Goal: Task Accomplishment & Management: Manage account settings

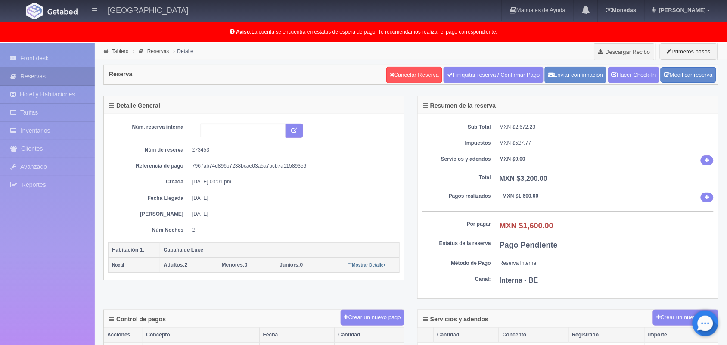
scroll to position [0, 0]
click at [53, 59] on link "Front desk" at bounding box center [47, 59] width 95 height 18
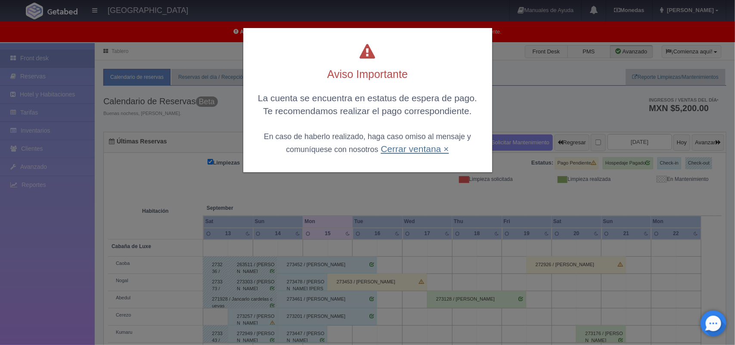
click at [406, 147] on link "Cerrar ventana ×" at bounding box center [415, 149] width 68 height 10
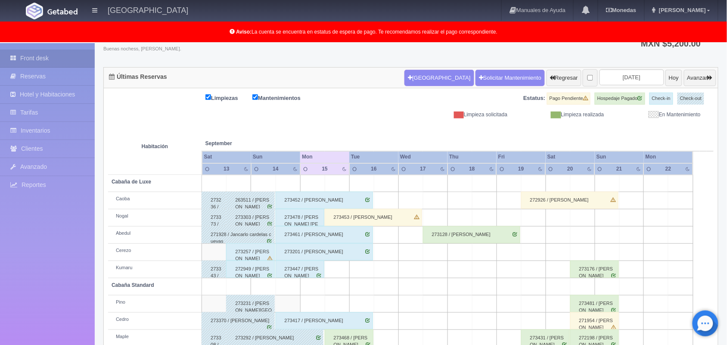
scroll to position [13, 0]
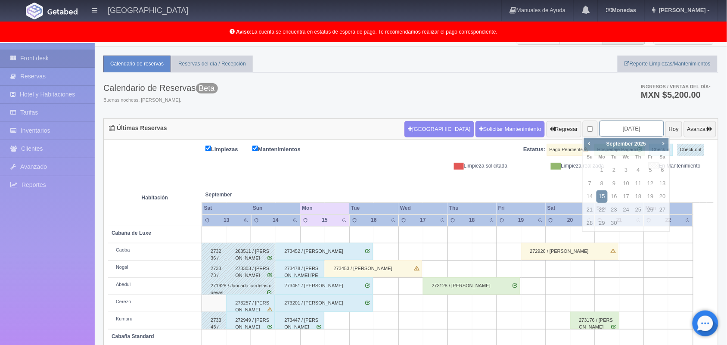
click at [613, 127] on input "2025-09-15" at bounding box center [631, 129] width 65 height 16
click at [664, 141] on span "Next" at bounding box center [663, 143] width 7 height 7
click at [647, 208] on link "24" at bounding box center [650, 210] width 11 height 12
type input "[DATE]"
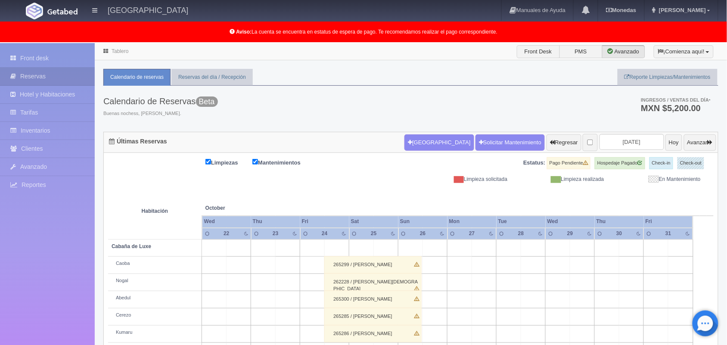
scroll to position [120, 0]
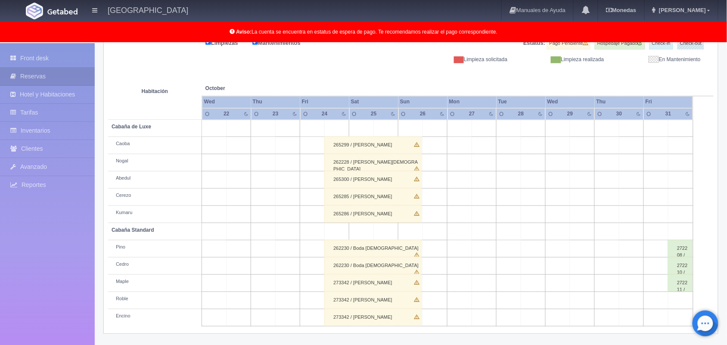
click at [385, 263] on div "262230 / Boda Christian" at bounding box center [372, 265] width 97 height 17
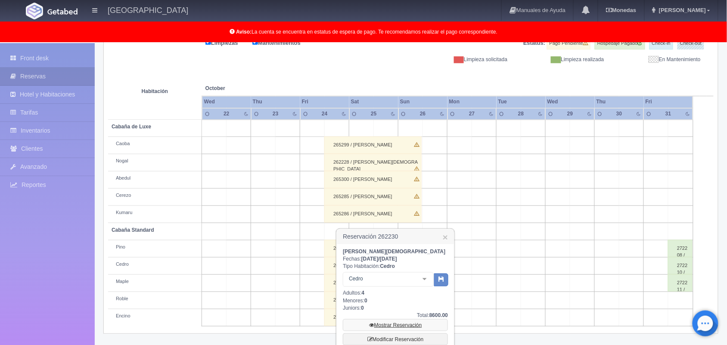
click at [400, 325] on link "Mostrar Reservación" at bounding box center [395, 325] width 105 height 12
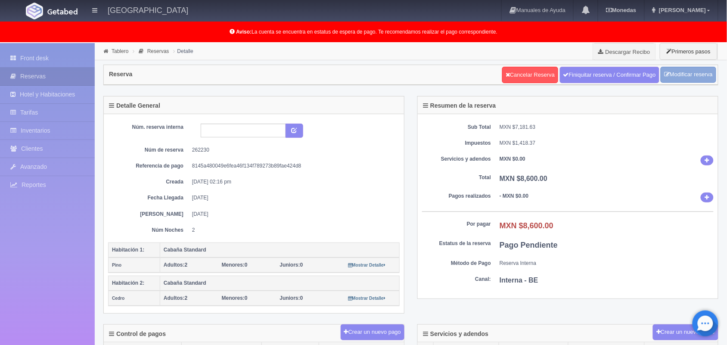
click at [678, 78] on link "Modificar reserva" at bounding box center [689, 75] width 56 height 16
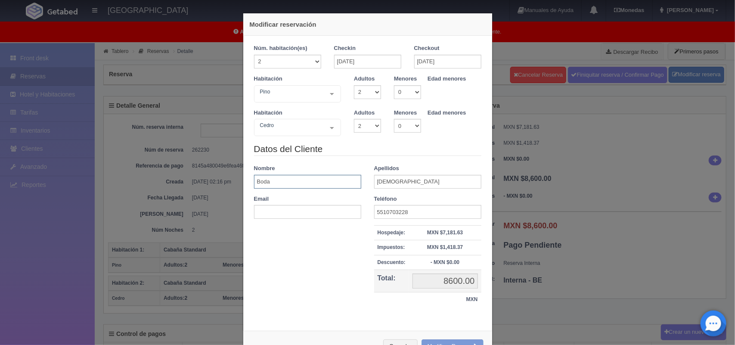
click at [292, 185] on input "Boda" at bounding box center [307, 182] width 107 height 14
type input "B"
type input "Liliana"
click at [415, 184] on input "Christian" at bounding box center [427, 182] width 107 height 14
type input "C"
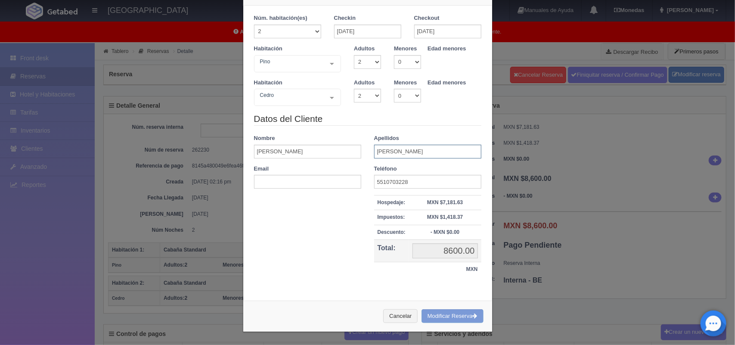
scroll to position [31, 0]
type input "[PERSON_NAME]"
click at [446, 319] on div "Cancelar Modificar Reserva" at bounding box center [367, 316] width 249 height 31
click at [452, 315] on div "Cancelar Modificar Reserva" at bounding box center [367, 316] width 249 height 31
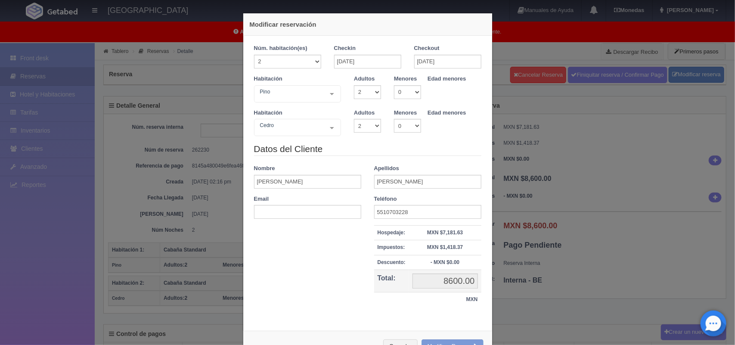
scroll to position [31, 0]
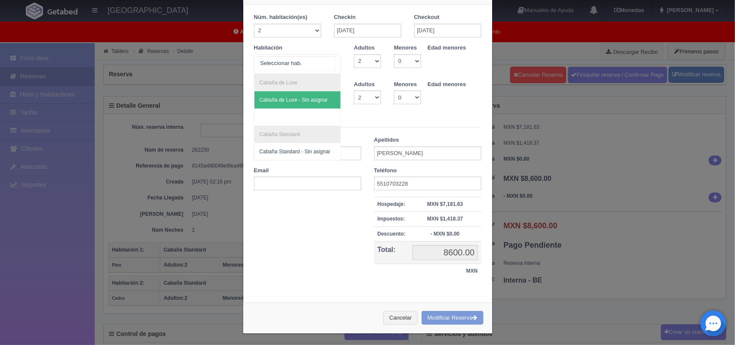
click at [327, 61] on div "Cabaña de Luxe Cabaña de Luxe - Sin asignar Cabaña Standard Cabaña Standard - S…" at bounding box center [297, 64] width 87 height 20
click at [313, 31] on select "1 2 3 4 5 6 7 8 9 10 11 12 13 14 15 16 17 18 19 20" at bounding box center [287, 31] width 67 height 14
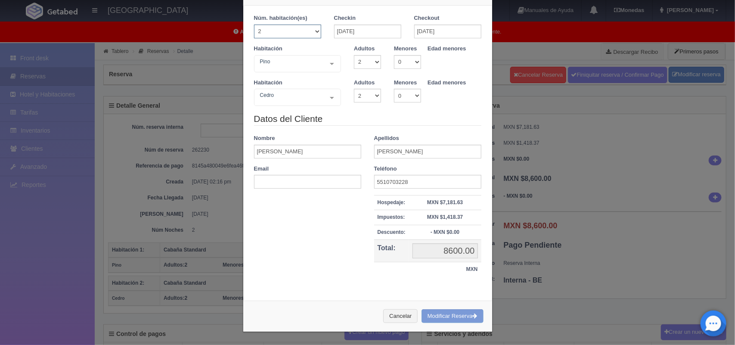
select select "1"
click at [254, 38] on select "1 2 3 4 5 6 7 8 9 10 11 12 13 14 15 16 17 18 19 20" at bounding box center [287, 32] width 67 height 14
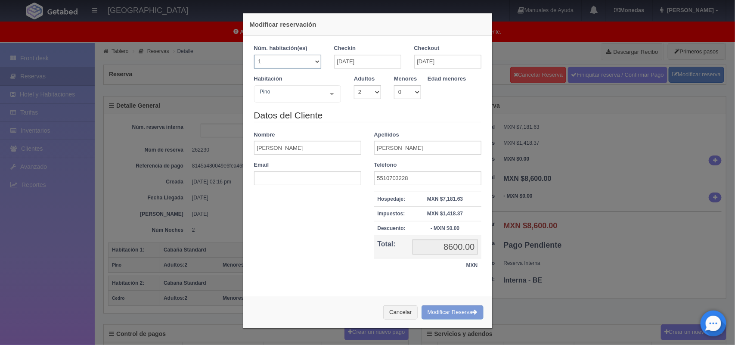
checkbox input "false"
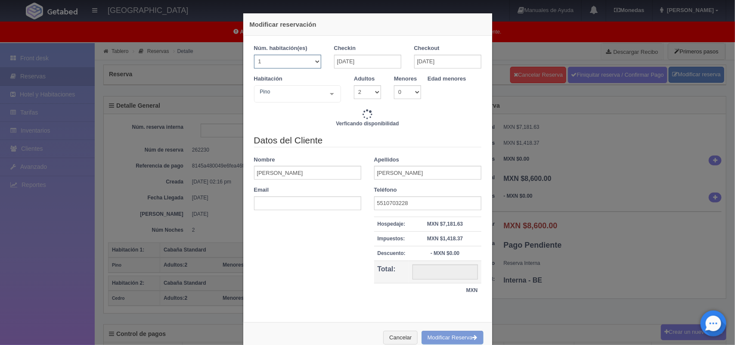
type input "3600.00"
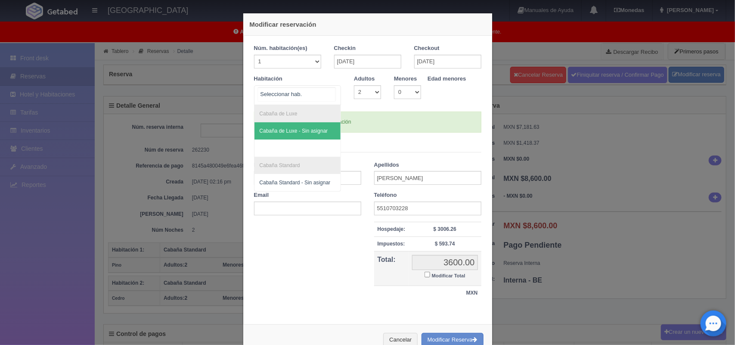
click at [328, 89] on div at bounding box center [331, 94] width 17 height 16
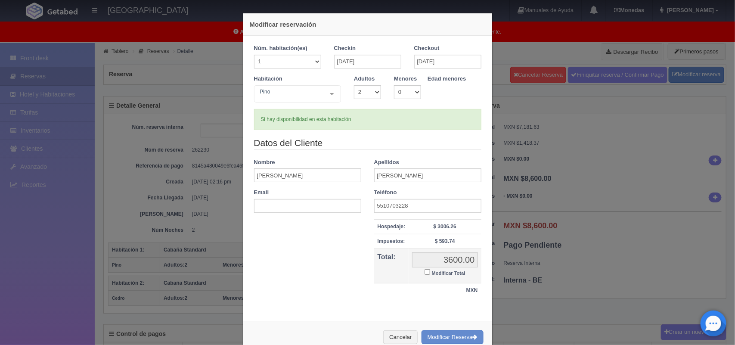
click at [444, 107] on div "Habitación Pino Cabaña de Luxe Cabaña de Luxe - Sin asignar Cabaña Standard Cab…" at bounding box center [368, 92] width 240 height 34
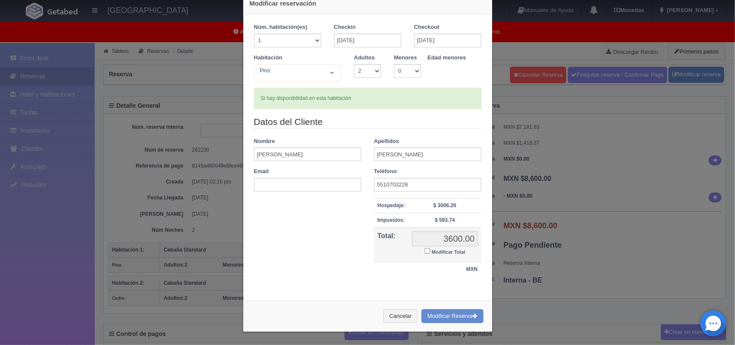
scroll to position [22, 0]
click at [448, 314] on button "Modificar Reserva" at bounding box center [453, 316] width 62 height 14
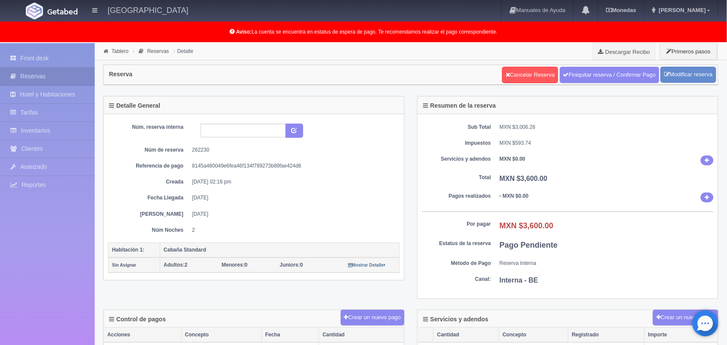
scroll to position [257, 0]
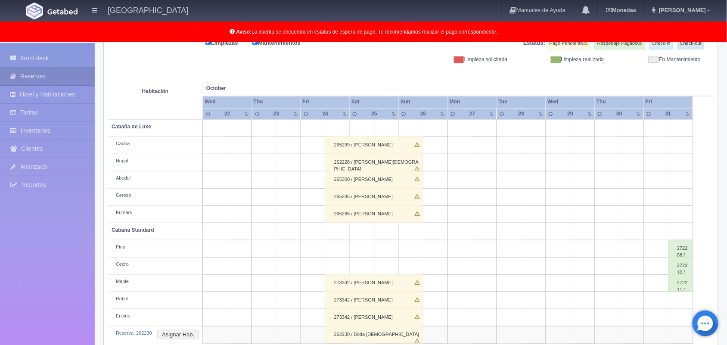
scroll to position [137, 0]
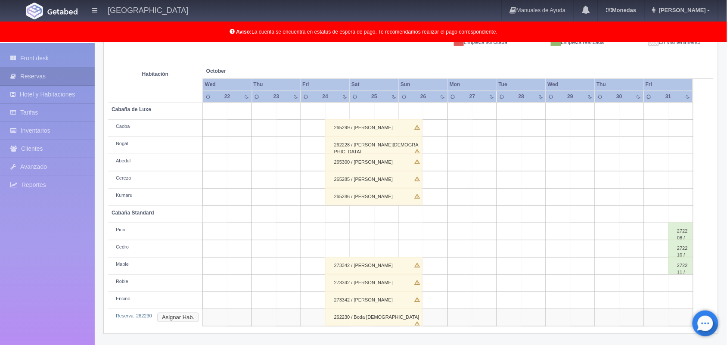
click at [186, 315] on button "Asignar Hab." at bounding box center [178, 317] width 42 height 9
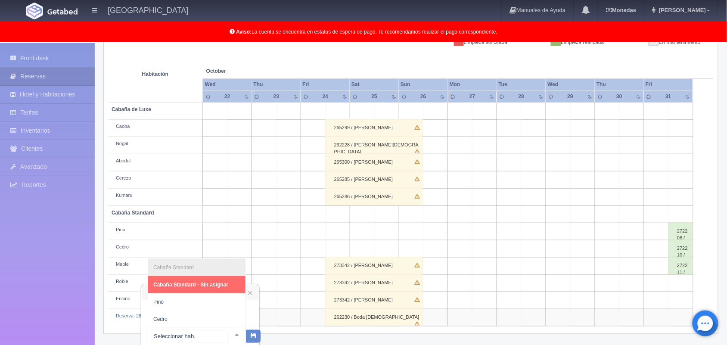
click at [228, 330] on div at bounding box center [236, 334] width 17 height 13
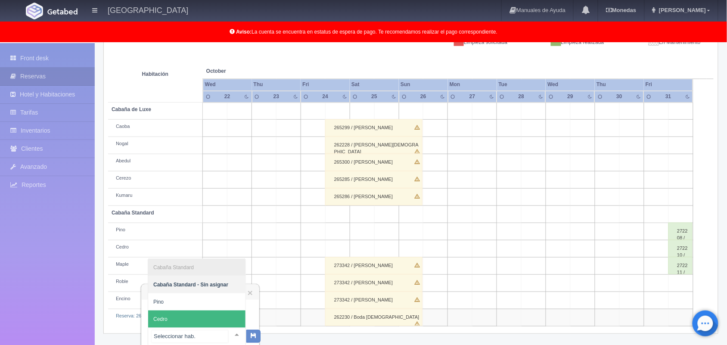
click at [218, 311] on span "Cedro" at bounding box center [196, 318] width 97 height 17
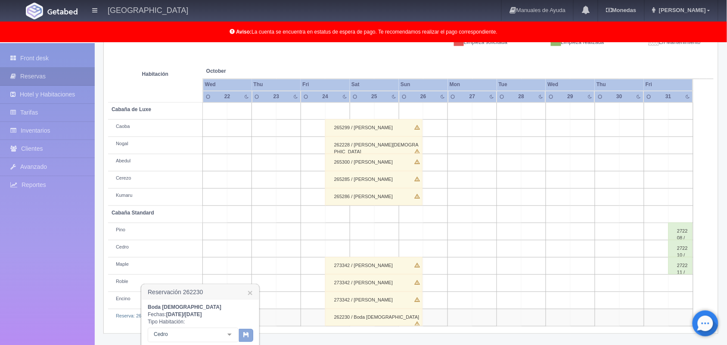
click at [243, 332] on icon "button" at bounding box center [246, 335] width 6 height 6
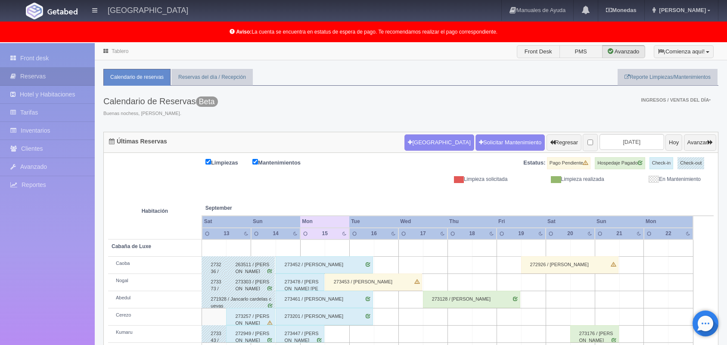
scroll to position [86, 0]
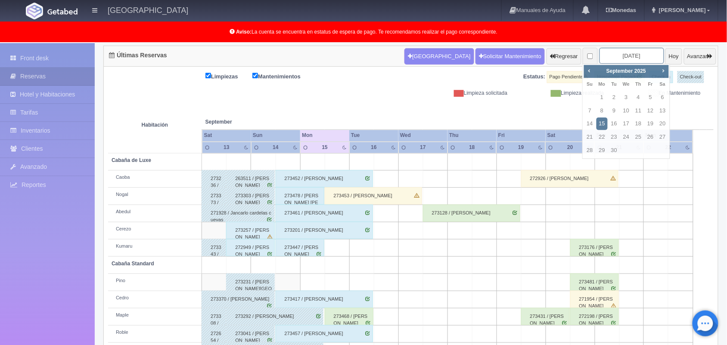
click at [614, 55] on input "2025-09-15" at bounding box center [631, 56] width 65 height 16
click at [664, 67] on span "Next" at bounding box center [663, 70] width 7 height 7
click at [589, 68] on span "Prev" at bounding box center [589, 70] width 7 height 7
click at [649, 136] on link "24" at bounding box center [650, 137] width 11 height 12
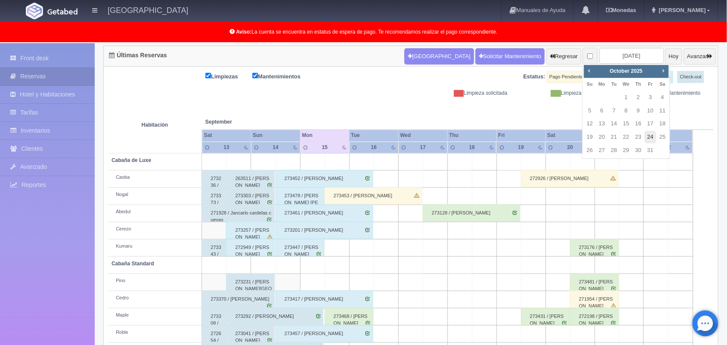
type input "2025-10-24"
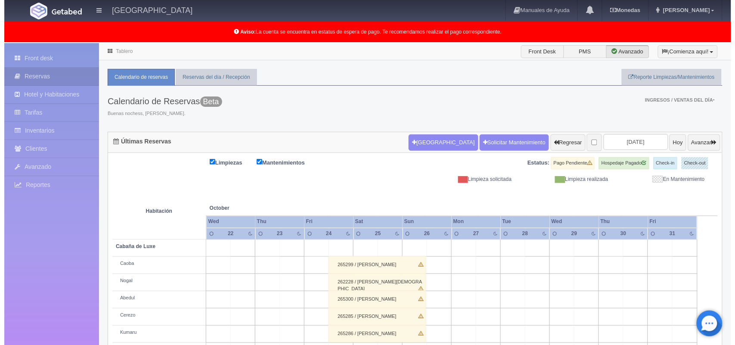
scroll to position [120, 0]
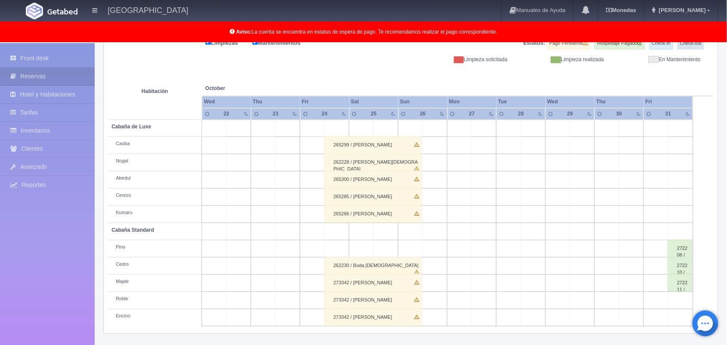
click at [382, 252] on td at bounding box center [386, 248] width 25 height 17
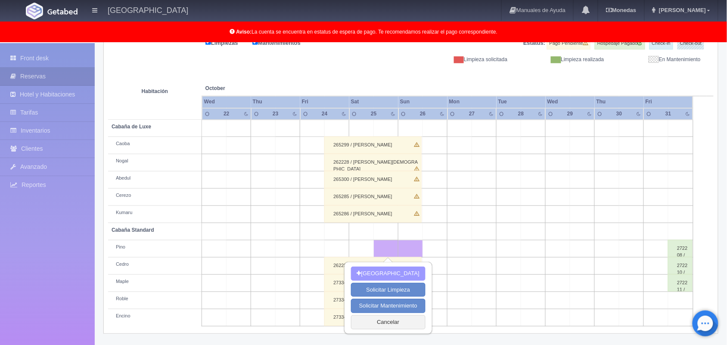
click at [383, 268] on button "[GEOGRAPHIC_DATA]" at bounding box center [388, 274] width 74 height 14
type input "25-10-2025"
type input "26-10-2025"
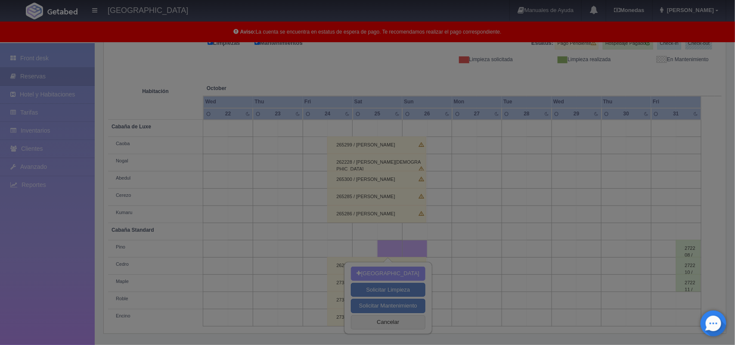
scroll to position [119, 0]
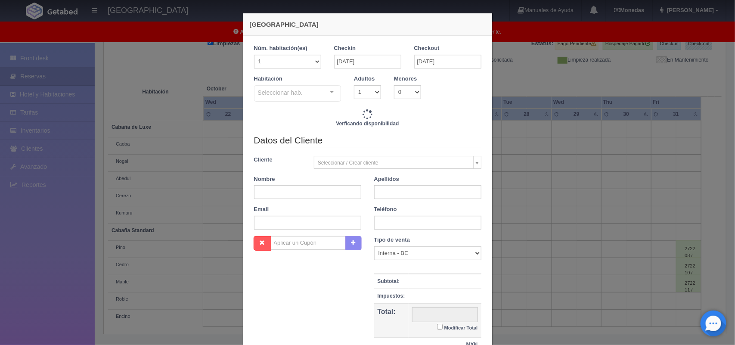
checkbox input "false"
type input "2000.00"
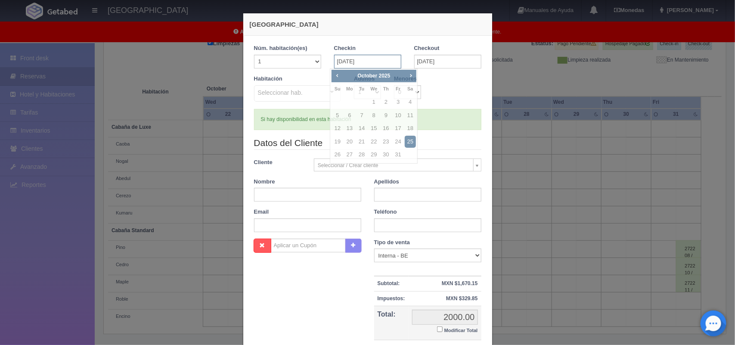
checkbox input "false"
drag, startPoint x: 367, startPoint y: 65, endPoint x: 395, endPoint y: 143, distance: 83.6
click at [395, 143] on body "Hotel Xacallan Manuales de Ayuda Actualizaciones recientes Monedas Tipo de camb…" at bounding box center [367, 135] width 735 height 422
click at [395, 143] on link "24" at bounding box center [398, 142] width 11 height 12
type input "24-10-2025"
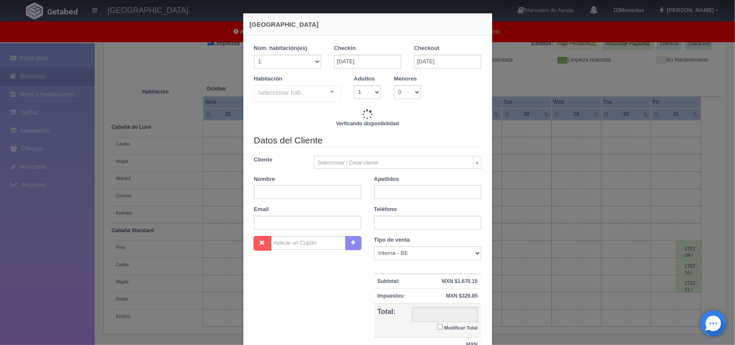
checkbox input "false"
type input "3600.00"
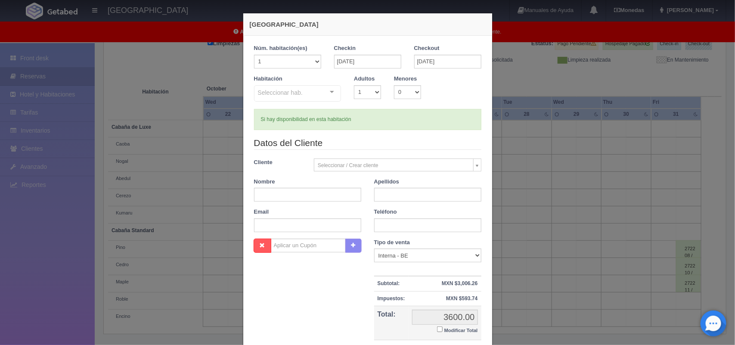
checkbox input "false"
click at [307, 195] on input "text" at bounding box center [307, 195] width 107 height 14
type input "Boda"
click at [388, 197] on input "text" at bounding box center [427, 195] width 107 height 14
type input "Christian"
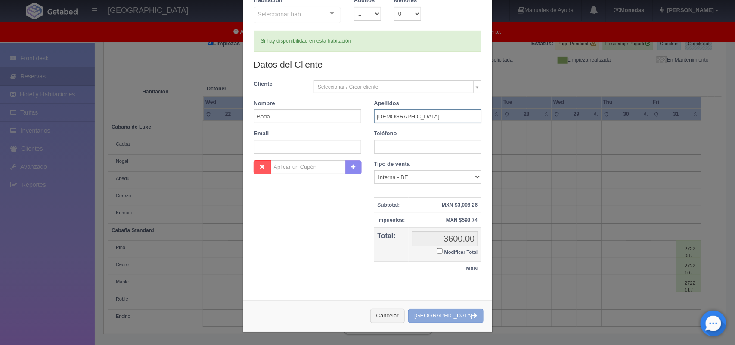
scroll to position [78, 0]
click at [446, 311] on button "[GEOGRAPHIC_DATA]" at bounding box center [445, 316] width 75 height 14
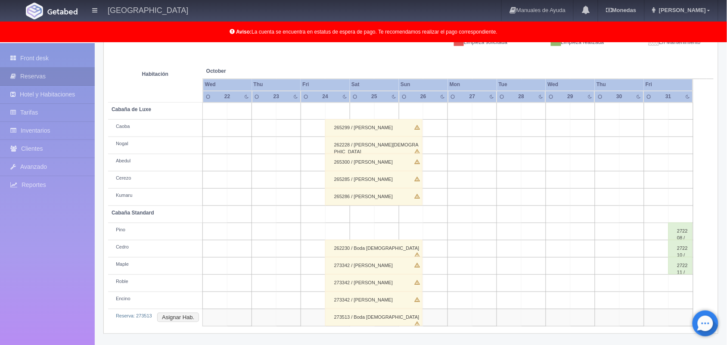
scroll to position [136, 0]
click at [181, 316] on button "Asignar Hab." at bounding box center [178, 317] width 42 height 9
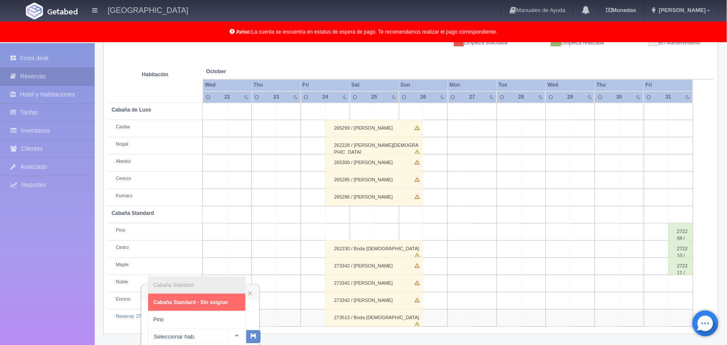
click at [232, 332] on div at bounding box center [236, 335] width 17 height 13
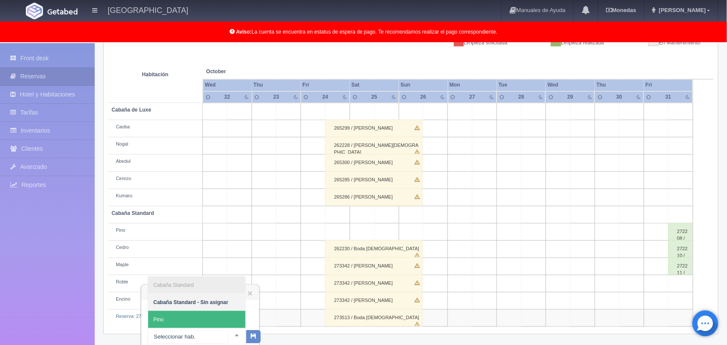
click at [223, 321] on span "Pino" at bounding box center [196, 319] width 97 height 17
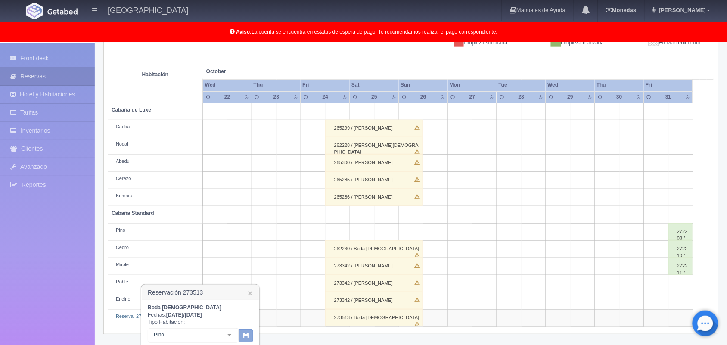
click at [245, 332] on icon "button" at bounding box center [246, 335] width 6 height 6
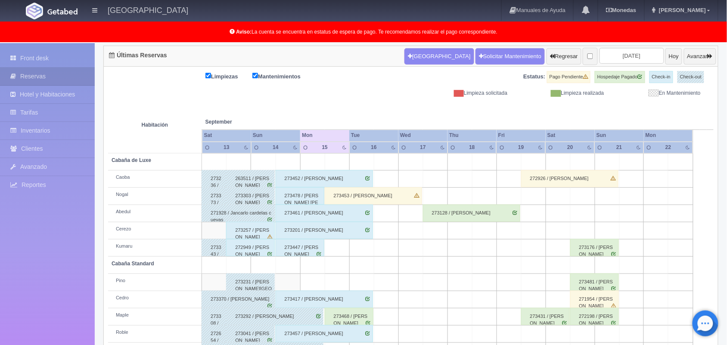
scroll to position [86, 0]
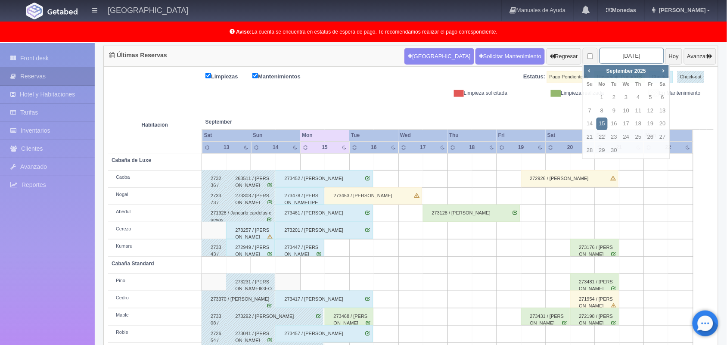
click at [621, 59] on input "[DATE]" at bounding box center [631, 56] width 65 height 16
click at [665, 72] on span "Next" at bounding box center [663, 70] width 7 height 7
click at [645, 137] on link "24" at bounding box center [650, 137] width 11 height 12
type input "[DATE]"
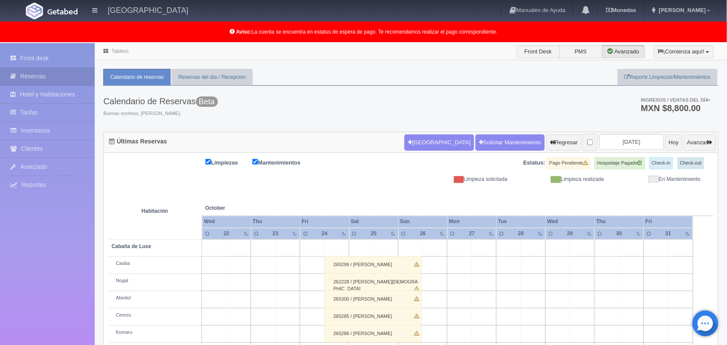
scroll to position [120, 0]
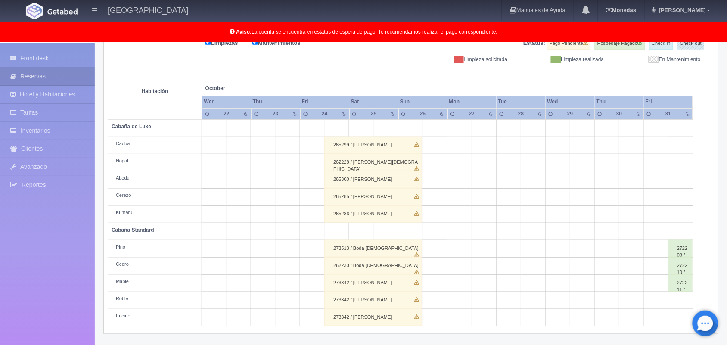
click at [388, 268] on div "262230 / Boda Christian" at bounding box center [372, 265] width 97 height 17
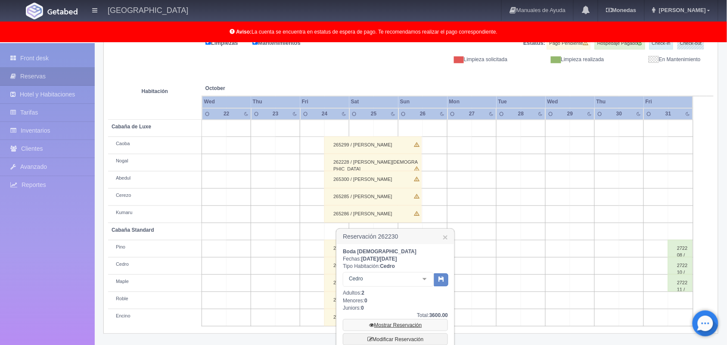
click at [404, 326] on link "Mostrar Reservación" at bounding box center [395, 325] width 105 height 12
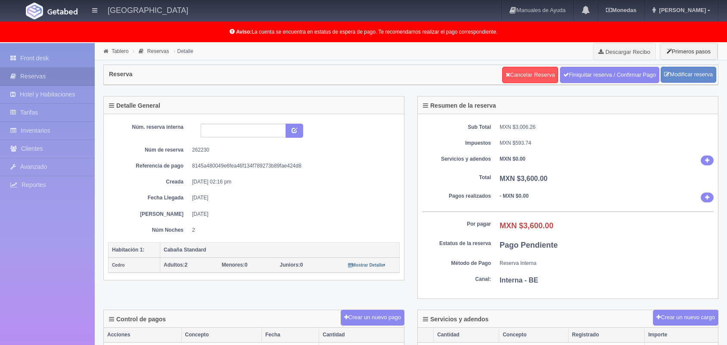
select select "2"
click at [670, 75] on link "Modificar reserva" at bounding box center [689, 75] width 56 height 16
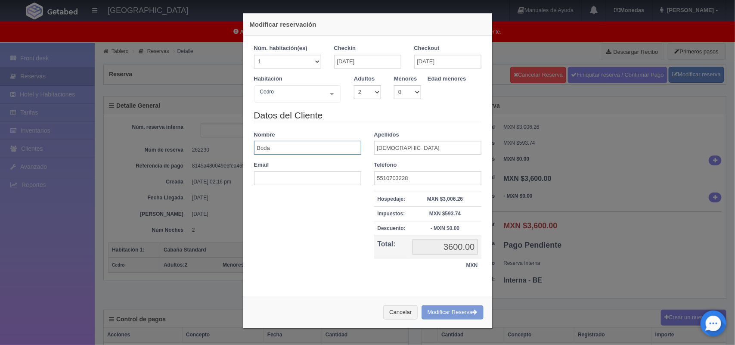
click at [276, 146] on input "Boda" at bounding box center [307, 148] width 107 height 14
type input "B"
type input "[PERSON_NAME]"
click at [402, 147] on input "[DEMOGRAPHIC_DATA]" at bounding box center [427, 148] width 107 height 14
type input "C"
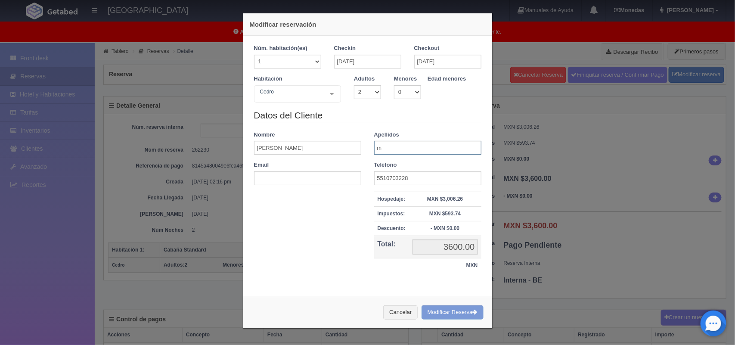
type input "[PERSON_NAME]"
click at [440, 315] on div "Cancelar Modificar Reserva" at bounding box center [367, 312] width 249 height 31
click at [432, 313] on div "Cancelar Modificar Reserva" at bounding box center [367, 312] width 249 height 31
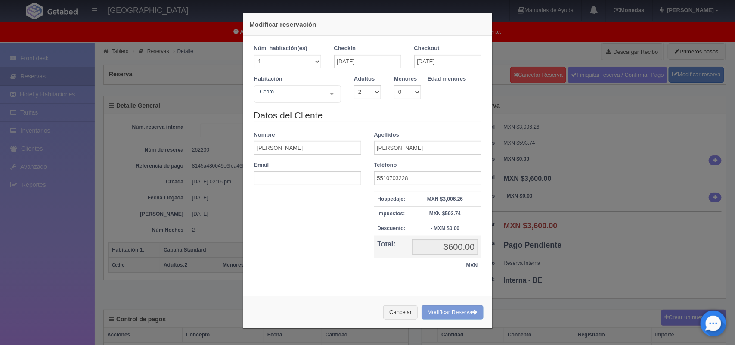
click at [432, 313] on div "Cancelar Modificar Reserva" at bounding box center [367, 312] width 249 height 31
click at [450, 312] on div "Cancelar Modificar Reserva" at bounding box center [367, 312] width 249 height 31
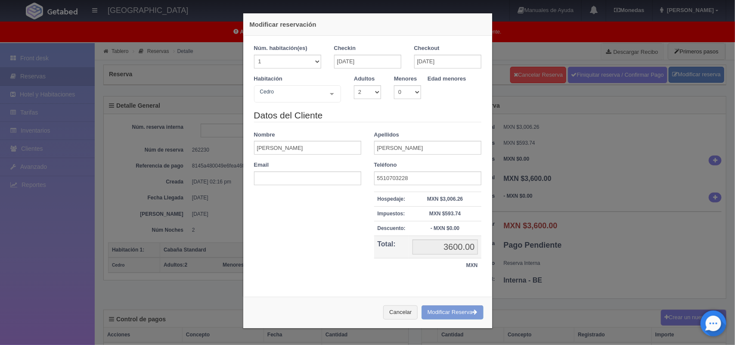
click at [450, 312] on div "Cancelar Modificar Reserva" at bounding box center [367, 312] width 249 height 31
drag, startPoint x: 450, startPoint y: 312, endPoint x: 401, endPoint y: 307, distance: 49.4
click at [401, 307] on div "Cancelar Modificar Reserva" at bounding box center [367, 312] width 249 height 31
click at [401, 307] on button "Cancelar" at bounding box center [400, 312] width 34 height 14
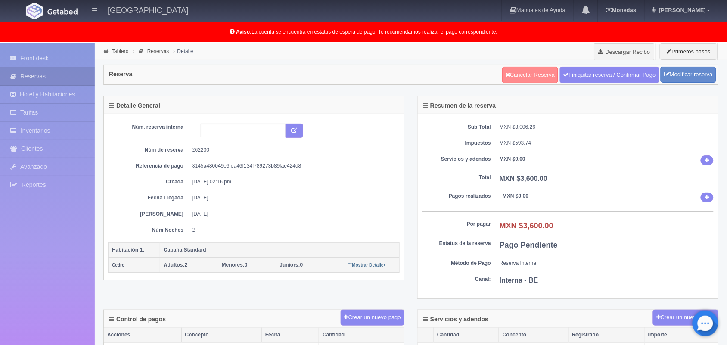
click at [523, 71] on link "Cancelar Reserva" at bounding box center [530, 75] width 56 height 16
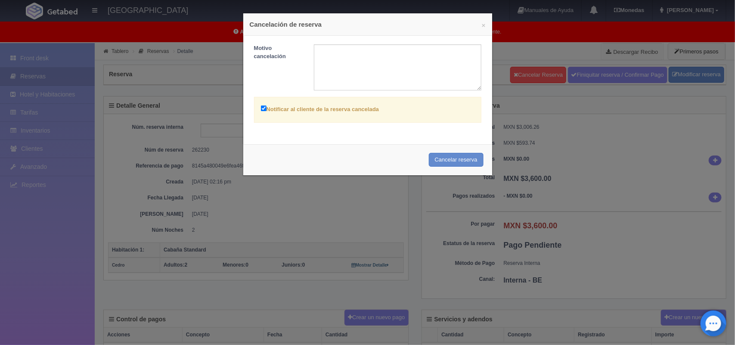
click at [256, 107] on div "Notificar al cliente de la reserva cancelada" at bounding box center [367, 110] width 227 height 26
click at [261, 109] on input "Notificar al cliente de la reserva cancelada" at bounding box center [264, 108] width 6 height 6
checkbox input "false"
click at [444, 164] on button "Cancelar reserva" at bounding box center [456, 160] width 55 height 14
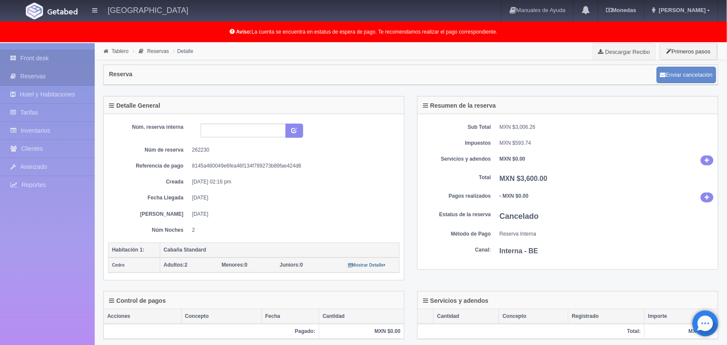
click at [71, 56] on link "Front desk" at bounding box center [47, 59] width 95 height 18
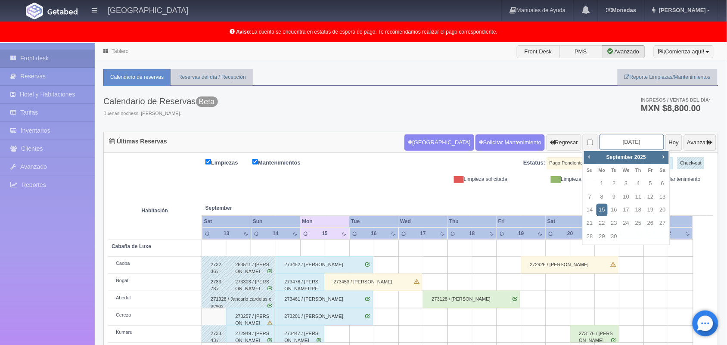
click at [628, 140] on input "2025-09-15" at bounding box center [631, 142] width 65 height 16
click at [664, 158] on span "Next" at bounding box center [663, 156] width 7 height 7
click at [651, 223] on link "24" at bounding box center [650, 223] width 11 height 12
type input "[DATE]"
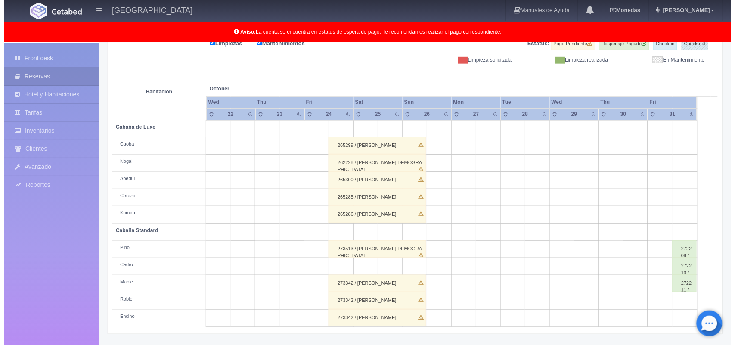
scroll to position [120, 0]
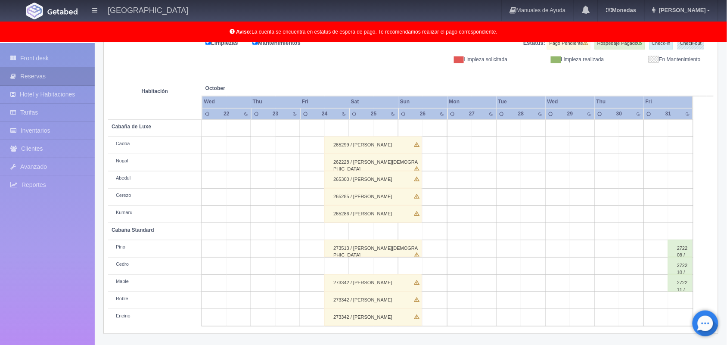
click at [342, 273] on td at bounding box center [337, 265] width 25 height 17
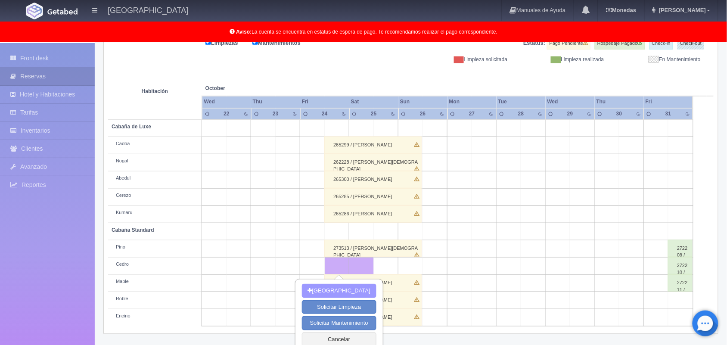
click at [344, 289] on button "[GEOGRAPHIC_DATA]" at bounding box center [339, 291] width 74 height 14
type input "[DATE]"
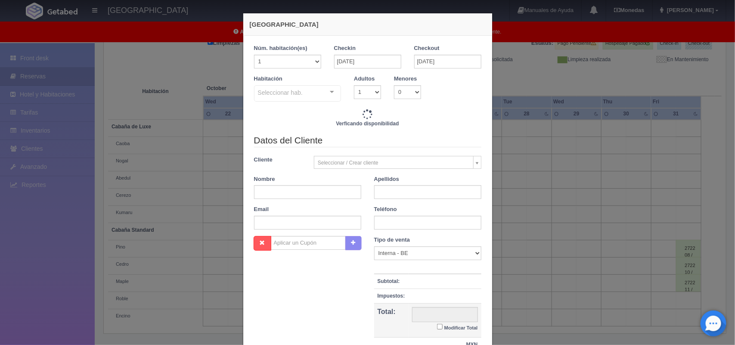
checkbox input "false"
type input "1600.00"
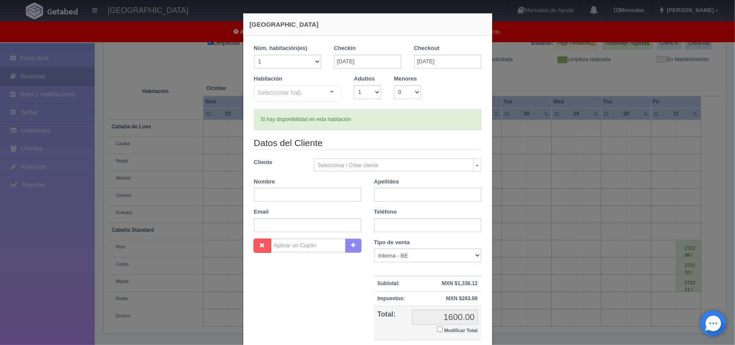
checkbox input "false"
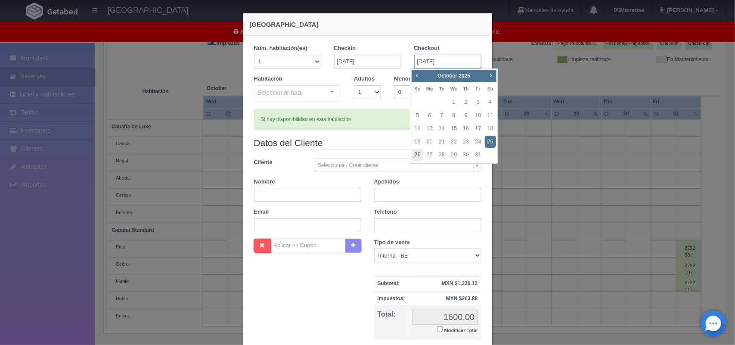
drag, startPoint x: 414, startPoint y: 63, endPoint x: 414, endPoint y: 156, distance: 93.0
click at [414, 156] on body "Hotel Xacallan Manuales de Ayuda Actualizaciones recientes Monedas Tipo de camb…" at bounding box center [367, 138] width 735 height 430
click at [414, 156] on link "26" at bounding box center [417, 155] width 11 height 12
type input "26-10-2025"
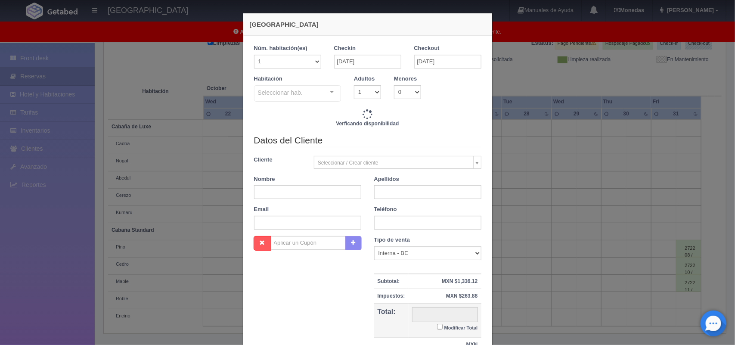
checkbox input "false"
type input "3600.00"
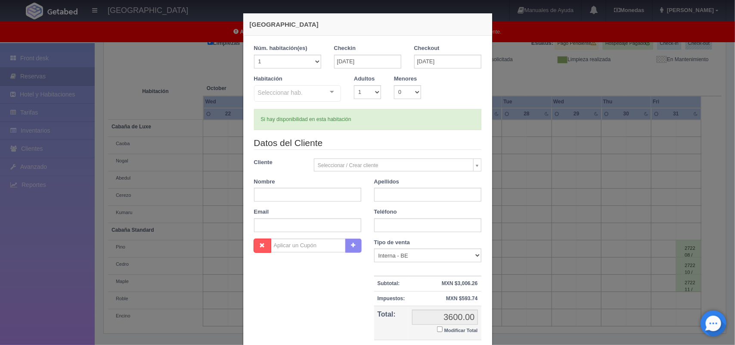
checkbox input "false"
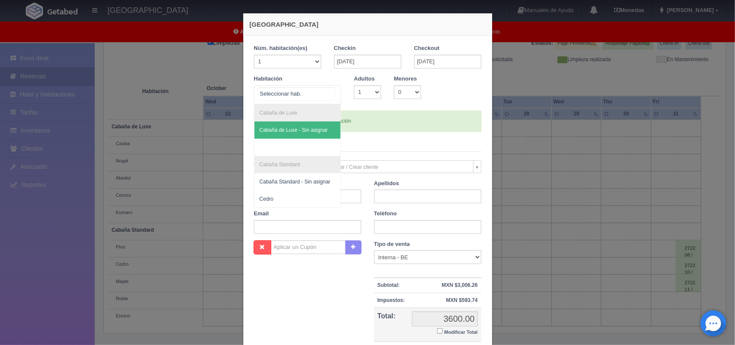
click at [325, 93] on div "Cabaña de Luxe Cabaña de Luxe - Sin asignar Cabaña Standard Cabaña Standard - S…" at bounding box center [297, 94] width 87 height 19
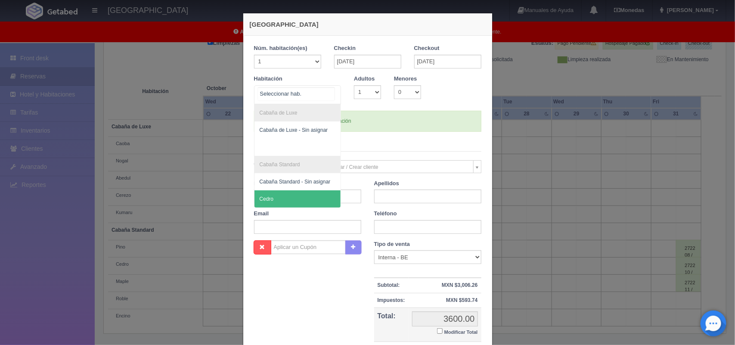
click at [281, 195] on span "Cedro" at bounding box center [297, 198] width 87 height 17
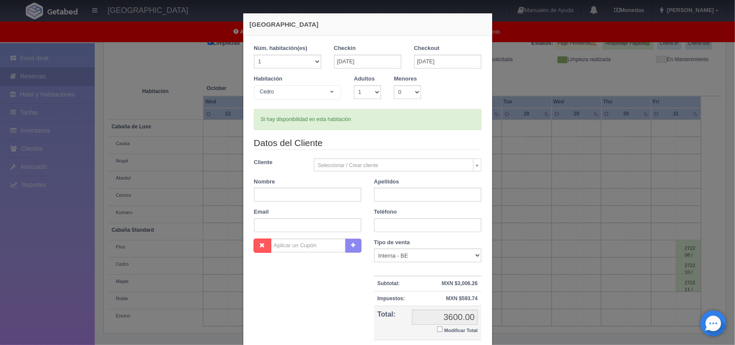
checkbox input "false"
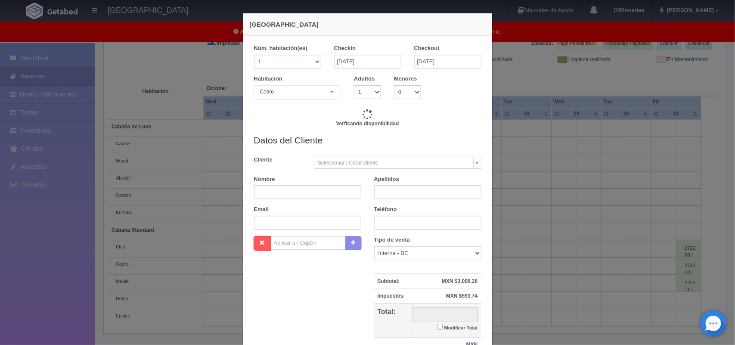
type input "3600.00"
checkbox input "false"
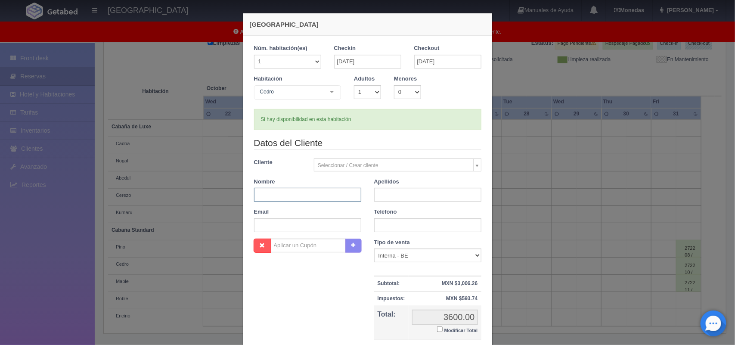
click at [321, 197] on input "text" at bounding box center [307, 195] width 107 height 14
click at [402, 199] on input "text" at bounding box center [427, 195] width 107 height 14
click at [308, 197] on input "Li" at bounding box center [307, 195] width 107 height 14
type input "Liliana"
click at [397, 196] on input "text" at bounding box center [427, 195] width 107 height 14
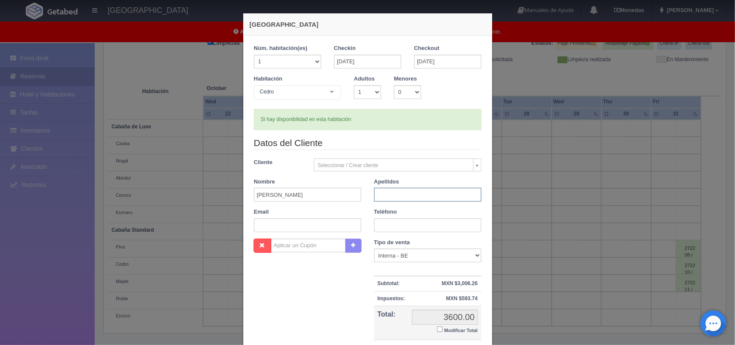
type input "Maldonado"
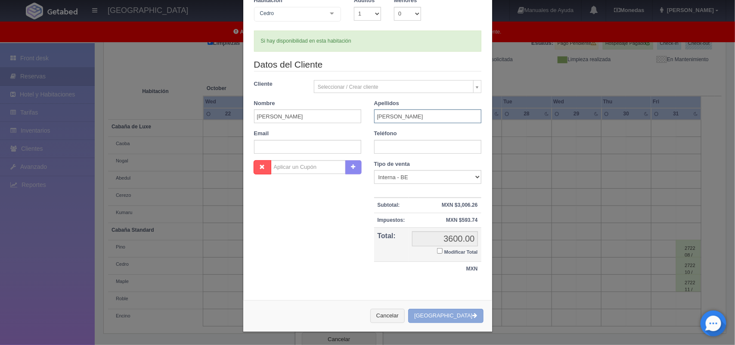
scroll to position [78, 0]
click at [453, 316] on button "[GEOGRAPHIC_DATA]" at bounding box center [445, 316] width 75 height 14
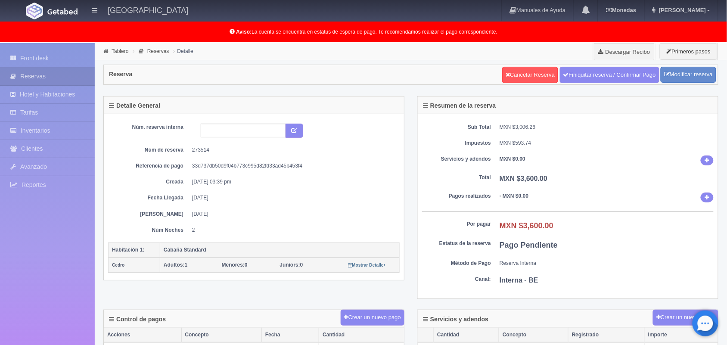
click at [419, 78] on div "Reserva Cancelar Reserva Finiquitar reserva / Confirmar Pago Modificar reserva" at bounding box center [411, 75] width 614 height 20
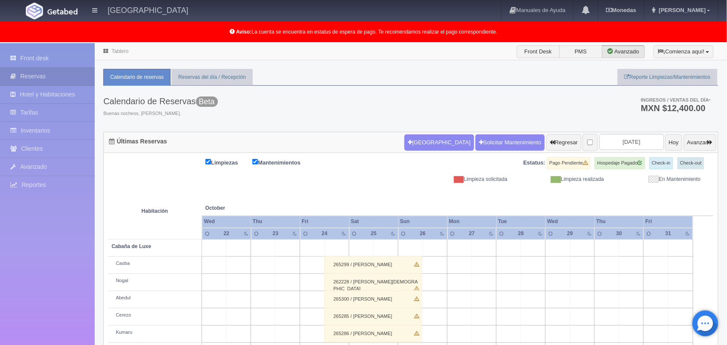
scroll to position [0, 0]
click at [665, 140] on button "Hoy" at bounding box center [673, 142] width 17 height 16
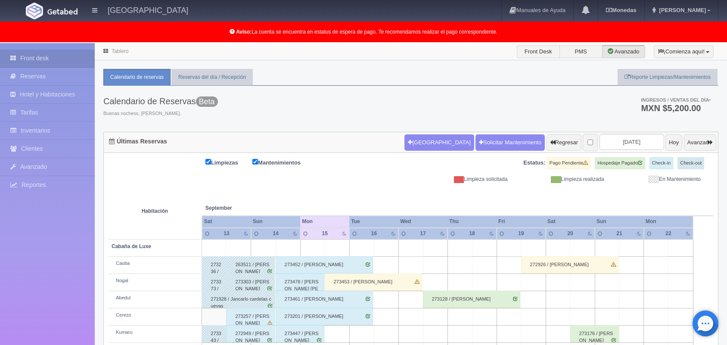
scroll to position [120, 0]
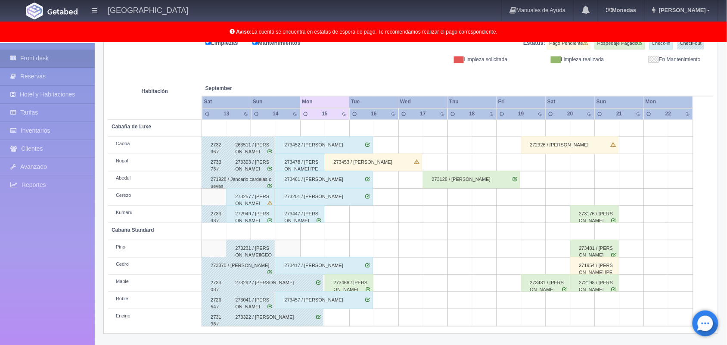
click at [362, 285] on div "273468 / [PERSON_NAME]" at bounding box center [349, 282] width 49 height 17
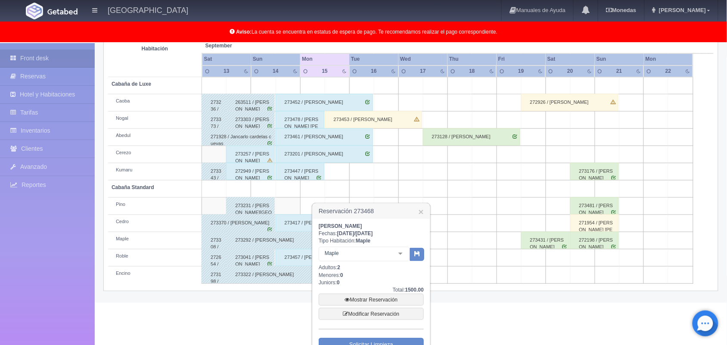
scroll to position [163, 0]
click at [423, 211] on link "×" at bounding box center [421, 211] width 5 height 9
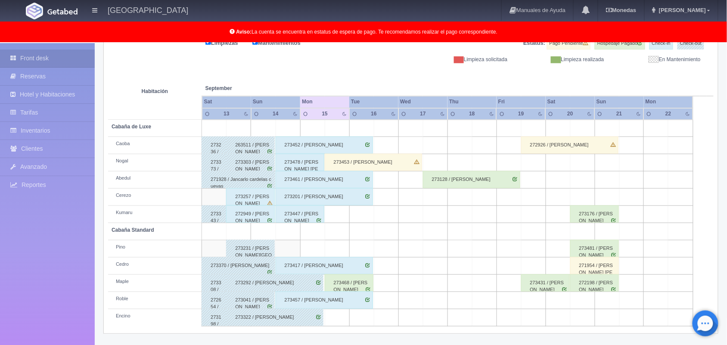
scroll to position [0, 0]
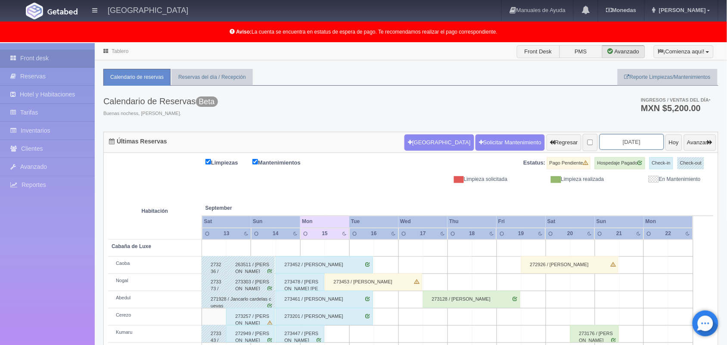
click at [619, 138] on input "[DATE]" at bounding box center [631, 142] width 65 height 16
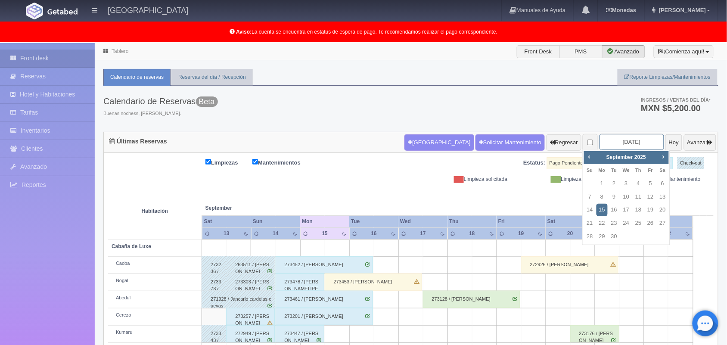
scroll to position [120, 0]
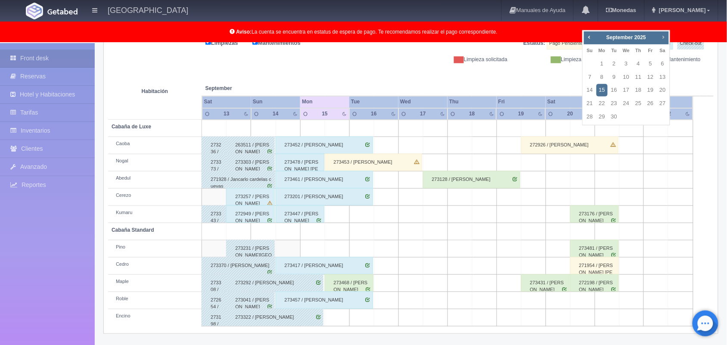
click at [666, 37] on span "Next" at bounding box center [663, 37] width 7 height 7
click at [653, 100] on link "24" at bounding box center [650, 103] width 11 height 12
type input "2025-10-24"
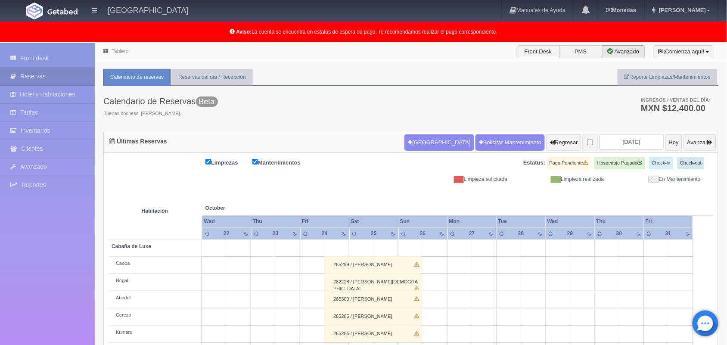
scroll to position [120, 0]
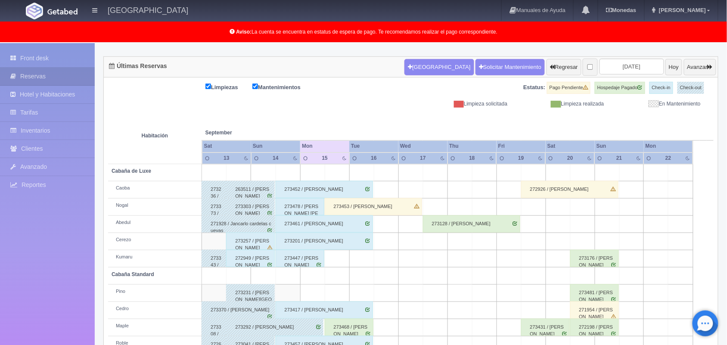
scroll to position [120, 0]
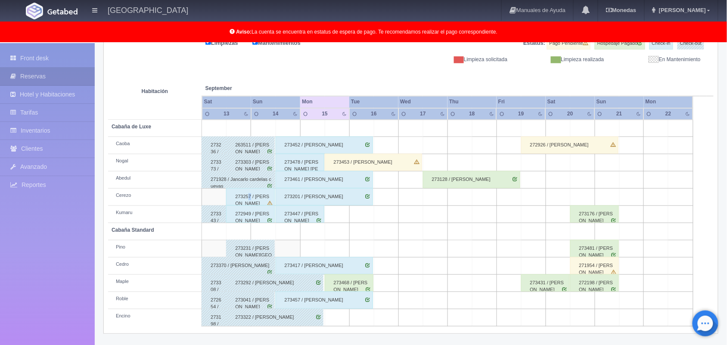
click at [252, 193] on div "273257 / jose luis valle rodriguez" at bounding box center [250, 196] width 49 height 17
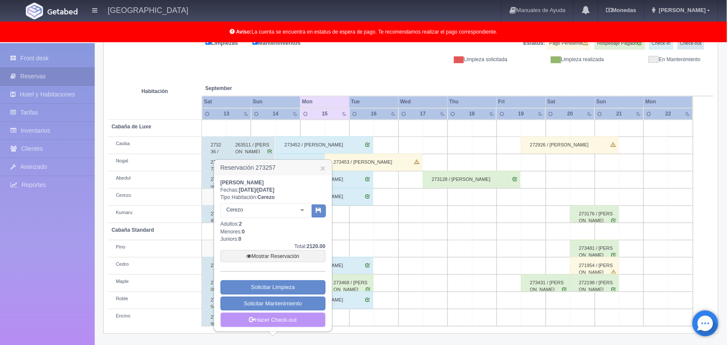
click at [293, 326] on link "Hacer Check-out" at bounding box center [272, 320] width 105 height 15
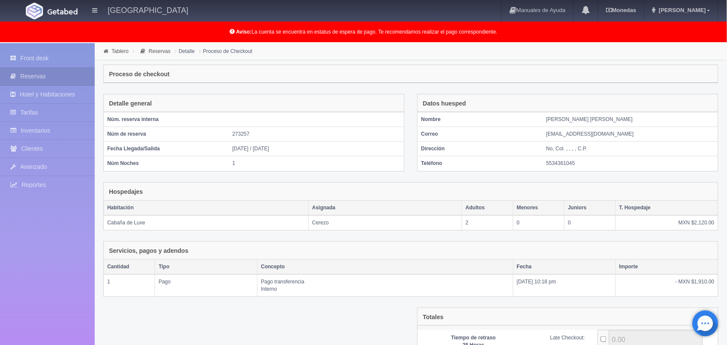
scroll to position [121, 0]
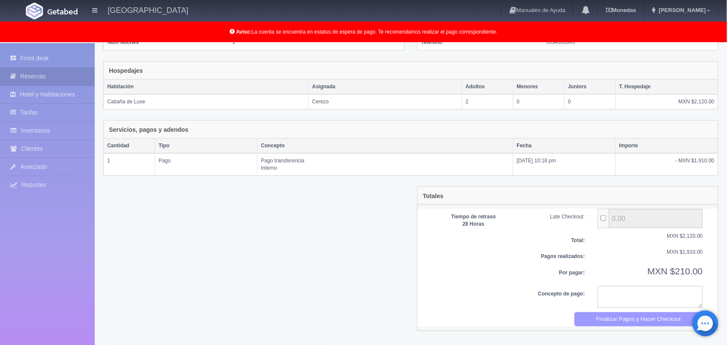
click at [617, 324] on button "Finalizar Pagos y Hacer Checkout" at bounding box center [638, 319] width 129 height 14
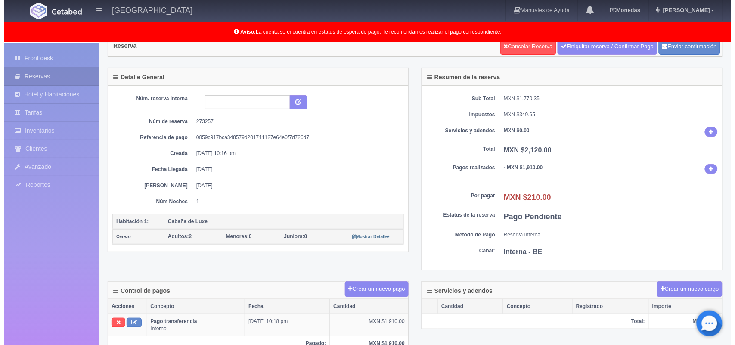
scroll to position [24, 0]
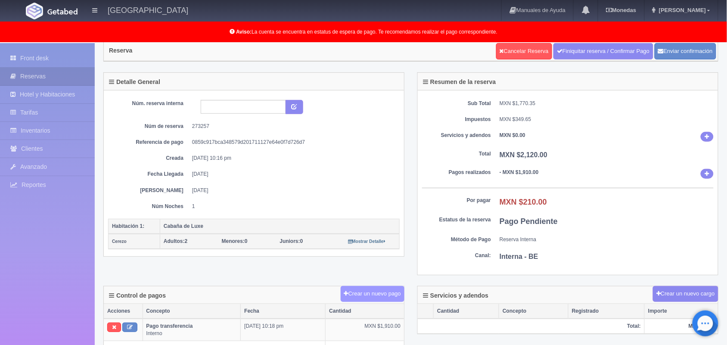
click at [365, 294] on button "Crear un nuevo pago" at bounding box center [373, 294] width 64 height 16
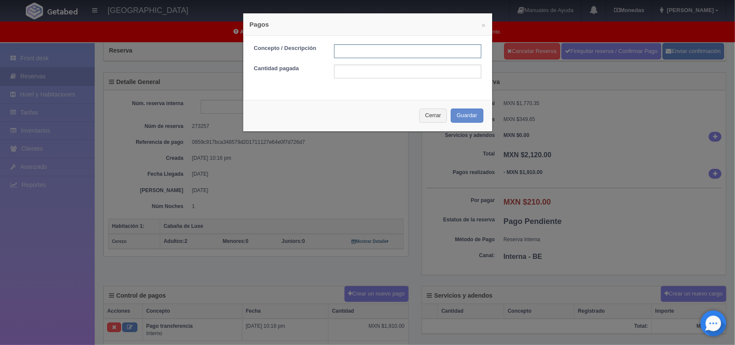
click at [342, 47] on input "text" at bounding box center [407, 51] width 147 height 14
type input "Pago transferencia 15/09/2025"
click at [409, 72] on input "text" at bounding box center [407, 72] width 147 height 14
type input "210.00"
click at [455, 115] on button "Guardar" at bounding box center [467, 116] width 33 height 14
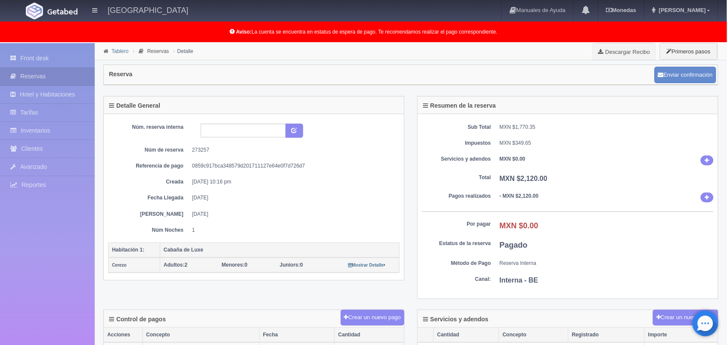
click at [118, 50] on link "Tablero" at bounding box center [120, 51] width 17 height 6
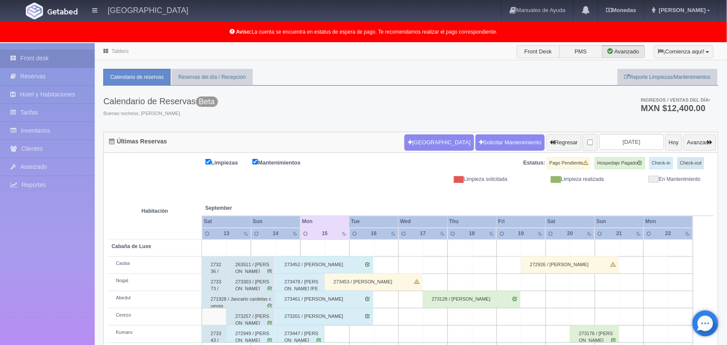
scroll to position [120, 0]
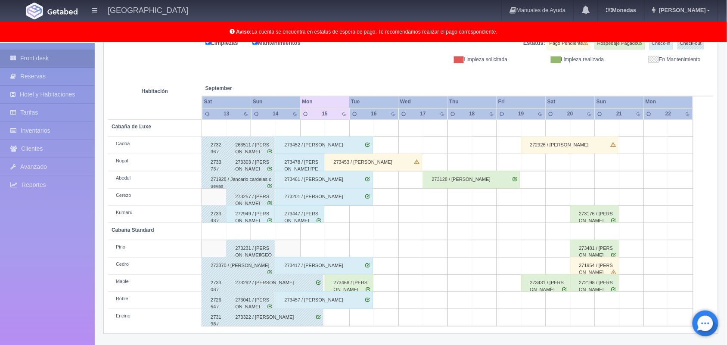
click at [251, 214] on div "272949 / [PERSON_NAME]" at bounding box center [250, 213] width 49 height 17
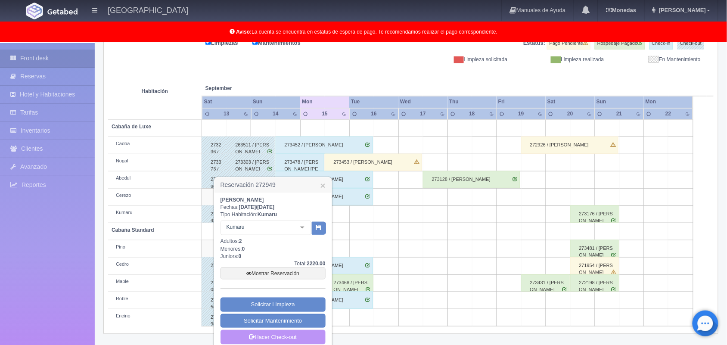
click at [294, 336] on link "Hacer Check-out" at bounding box center [272, 337] width 105 height 15
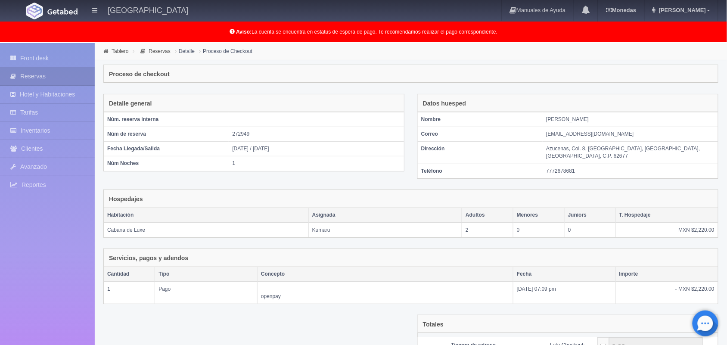
click at [726, 200] on div "Tablero Reservas Detalle Proceso de Checkout Proceso de checkout Detalle genera…" at bounding box center [411, 243] width 632 height 401
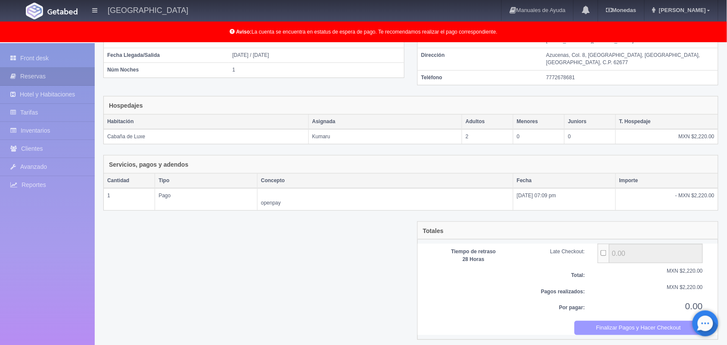
click at [632, 324] on button "Finalizar Pagos y Hacer Checkout" at bounding box center [638, 328] width 129 height 14
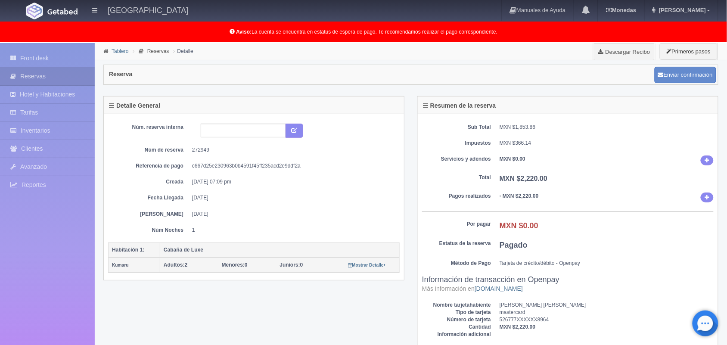
click at [115, 52] on link "Tablero" at bounding box center [120, 51] width 17 height 6
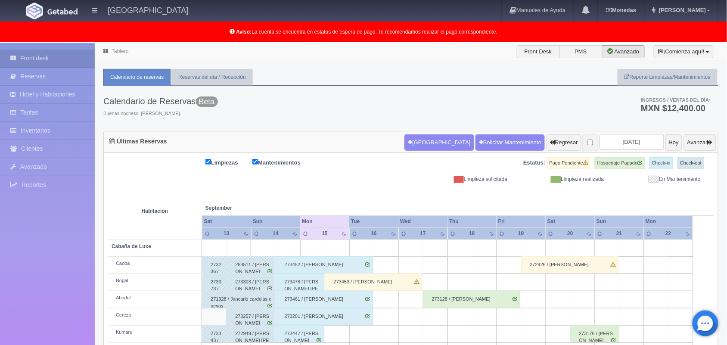
scroll to position [120, 0]
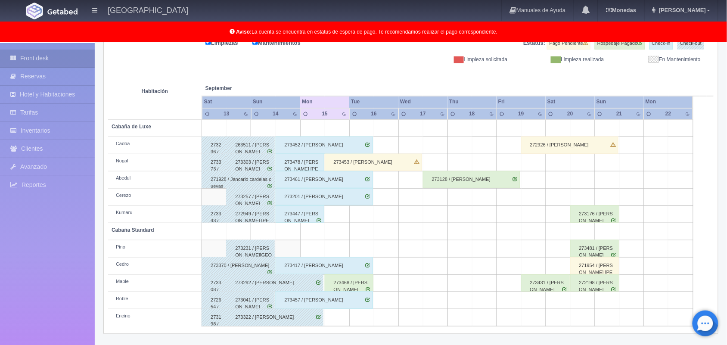
click at [304, 161] on div "273478 / [PERSON_NAME] [PERSON_NAME]" at bounding box center [300, 162] width 49 height 17
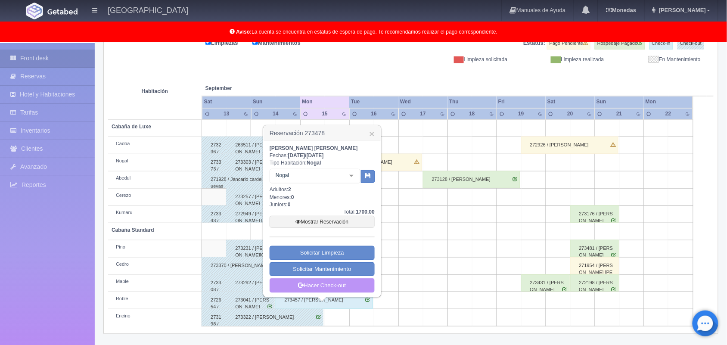
click at [323, 285] on link "Hacer Check-out" at bounding box center [322, 285] width 105 height 15
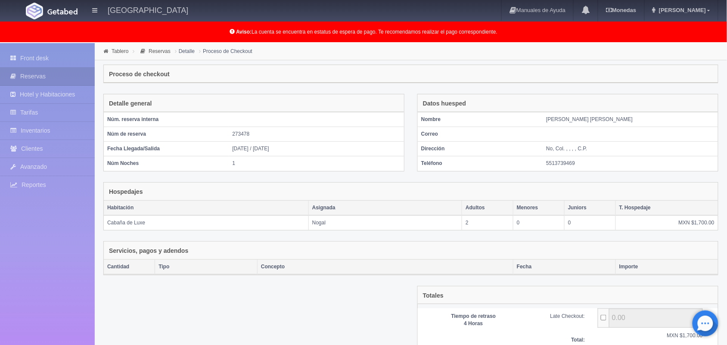
scroll to position [99, 0]
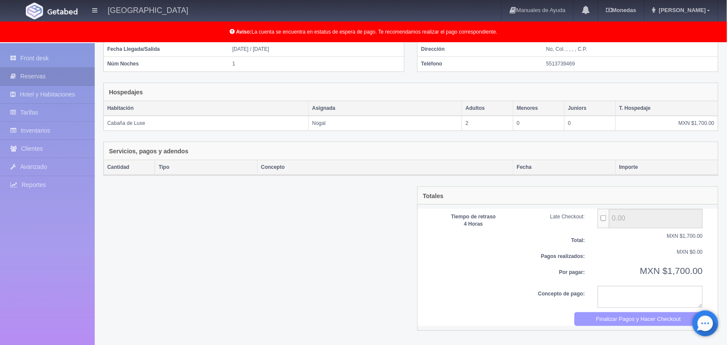
click at [636, 326] on button "Finalizar Pagos y Hacer Checkout" at bounding box center [638, 319] width 129 height 14
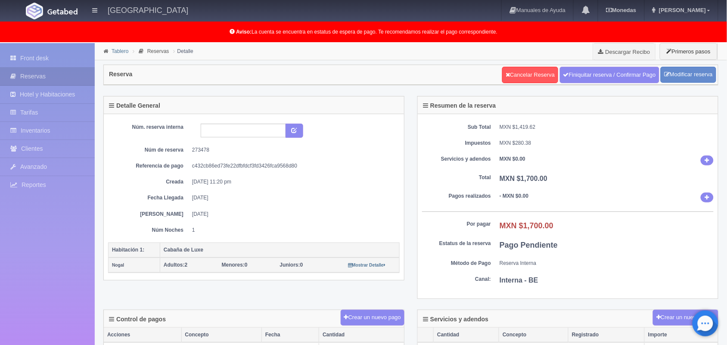
click at [112, 53] on link "Tablero" at bounding box center [120, 51] width 17 height 6
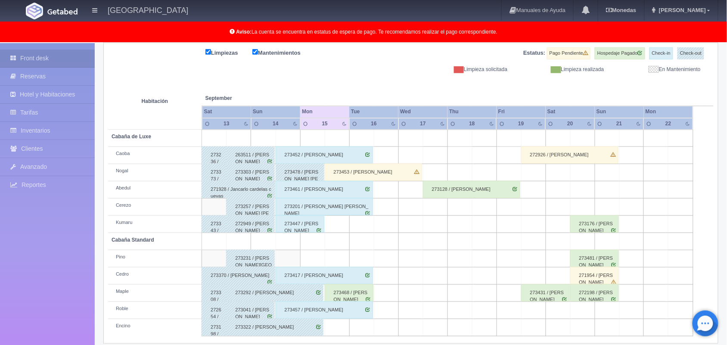
scroll to position [120, 0]
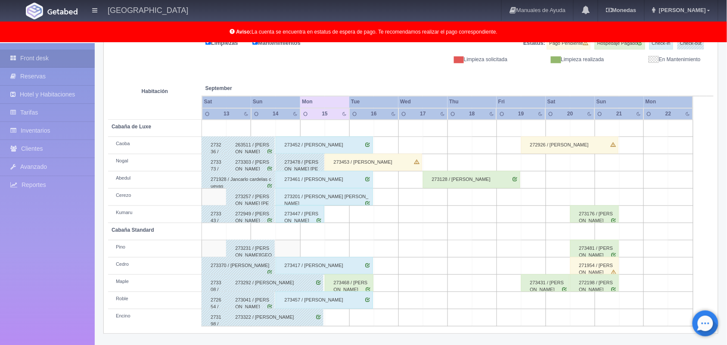
click at [295, 218] on div "273447 / [PERSON_NAME]" at bounding box center [300, 213] width 49 height 17
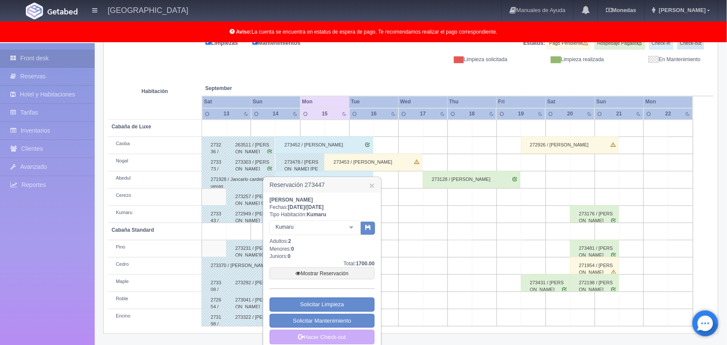
scroll to position [129, 0]
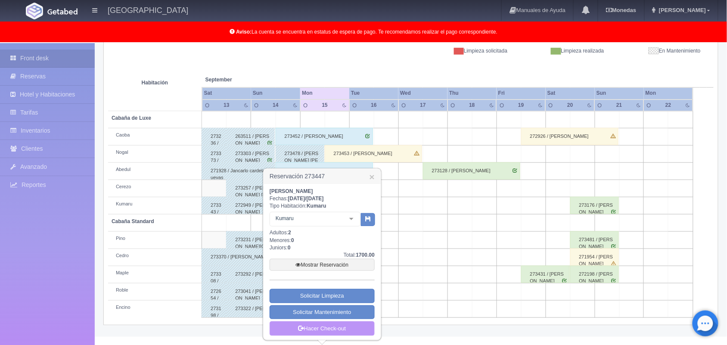
click at [325, 329] on link "Hacer Check-out" at bounding box center [322, 328] width 105 height 15
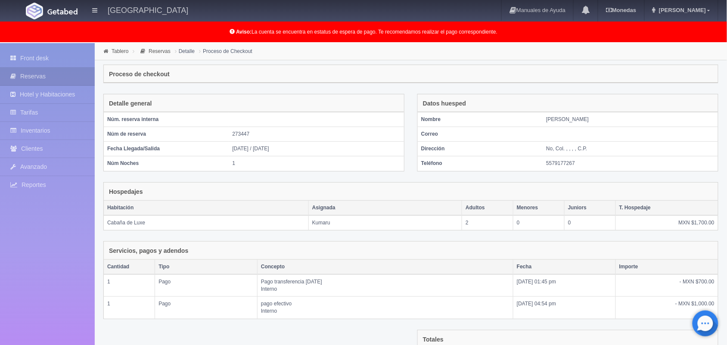
scroll to position [117, 0]
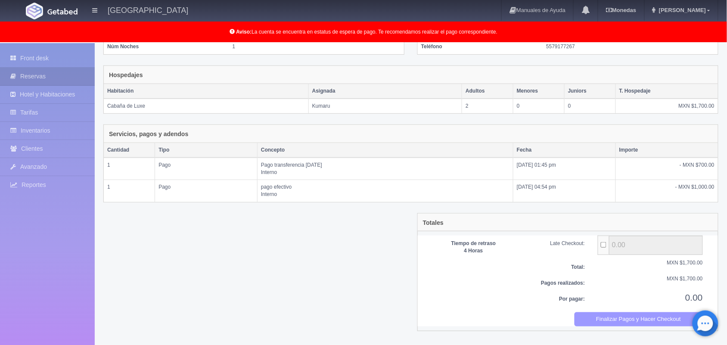
click at [606, 319] on button "Finalizar Pagos y Hacer Checkout" at bounding box center [638, 319] width 129 height 14
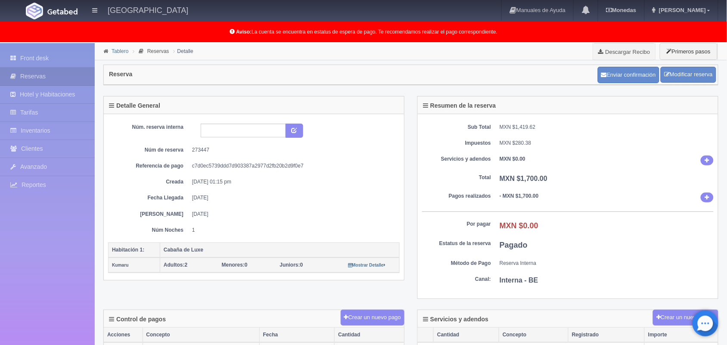
click at [116, 51] on link "Tablero" at bounding box center [120, 51] width 17 height 6
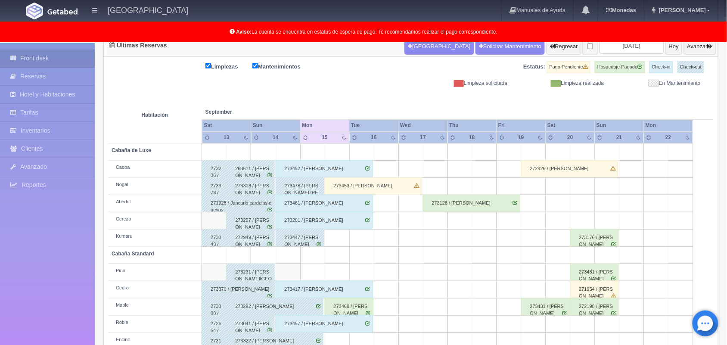
scroll to position [120, 0]
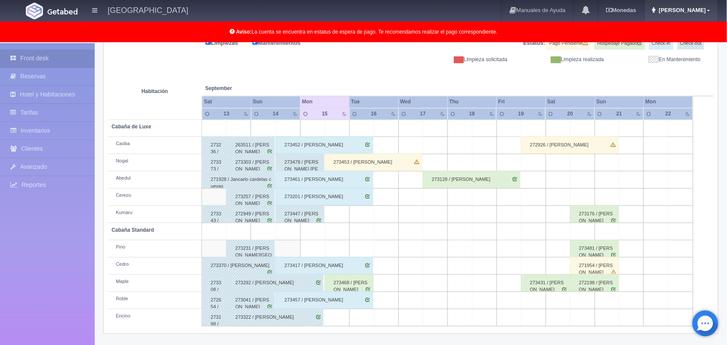
click at [704, 13] on link "Marlene" at bounding box center [681, 10] width 73 height 21
click at [696, 39] on link "Salir / Log Out" at bounding box center [683, 40] width 68 height 11
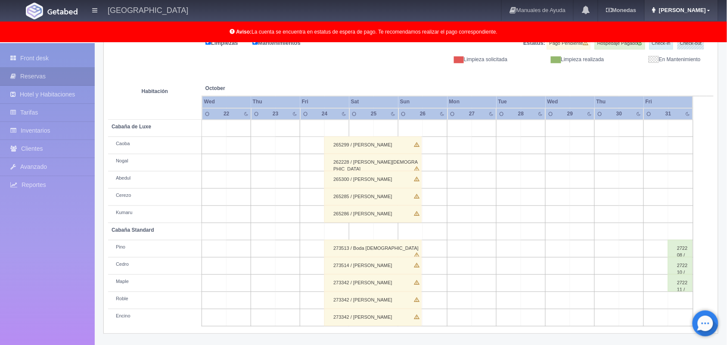
click at [705, 8] on span "Marlene" at bounding box center [681, 10] width 49 height 6
click at [694, 40] on link "Salir / Log Out" at bounding box center [683, 40] width 68 height 11
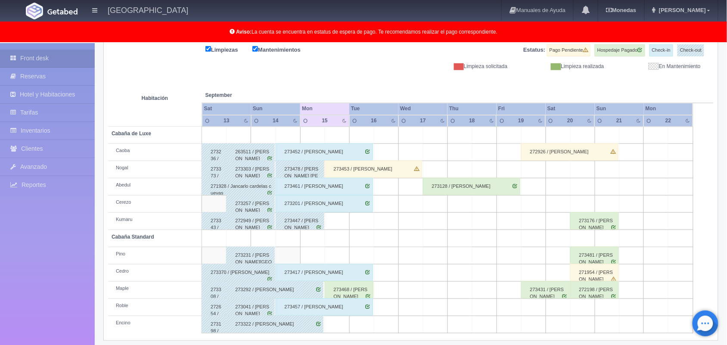
scroll to position [115, 0]
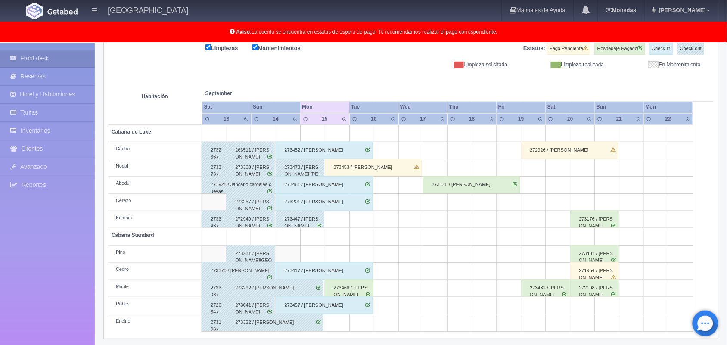
click at [313, 168] on div "273478 / Miguel Angel Zavala Avalos" at bounding box center [300, 167] width 49 height 17
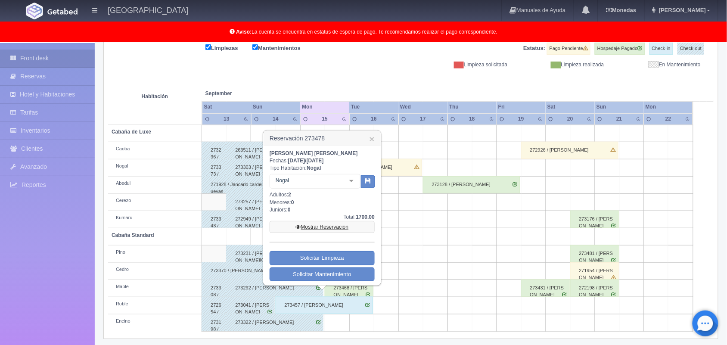
click at [323, 227] on link "Mostrar Reservación" at bounding box center [322, 227] width 105 height 12
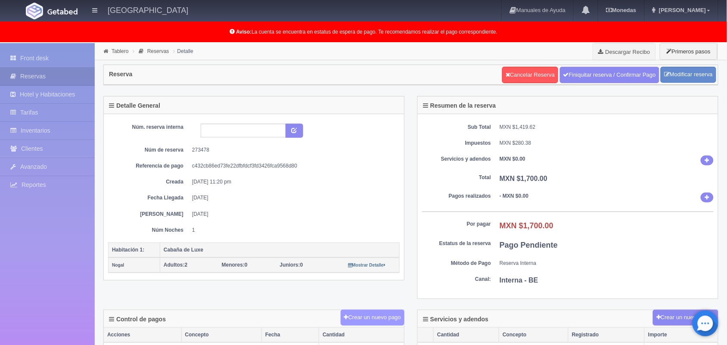
click at [382, 326] on button "Crear un nuevo pago" at bounding box center [373, 318] width 64 height 16
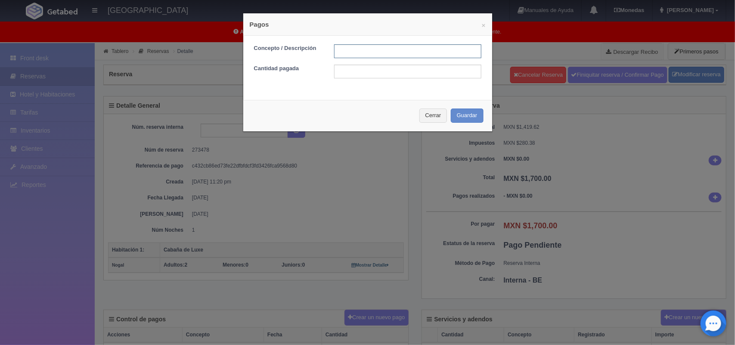
click at [363, 53] on input "text" at bounding box center [407, 51] width 147 height 14
type input "pago con tarjeta 15/09/2025"
click at [382, 71] on input "text" at bounding box center [407, 72] width 147 height 14
type input "1700.00"
click at [381, 50] on input "pago con tarjeta 15/09/2025" at bounding box center [407, 51] width 147 height 14
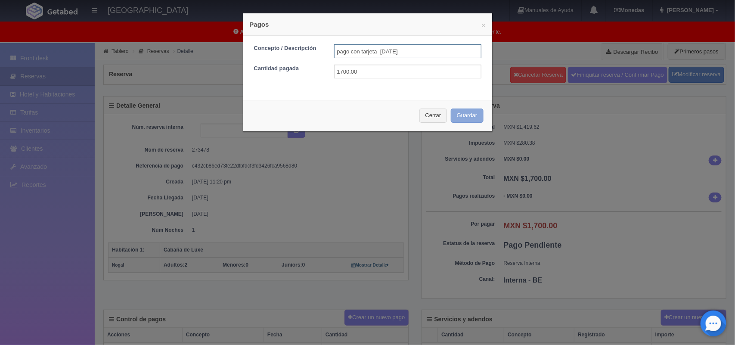
type input "pago con tarjeta 14/09/2025"
click at [453, 116] on button "Guardar" at bounding box center [467, 116] width 33 height 14
